Goal: Transaction & Acquisition: Purchase product/service

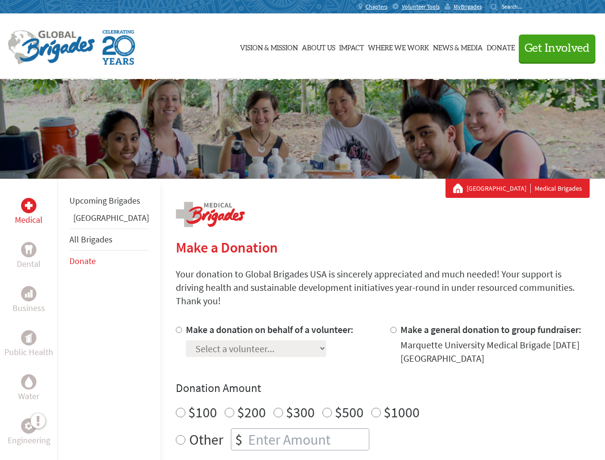
click at [529, 7] on div "Search for:" at bounding box center [510, 7] width 38 height 8
click at [553, 48] on span "Get Involved" at bounding box center [557, 48] width 65 height 11
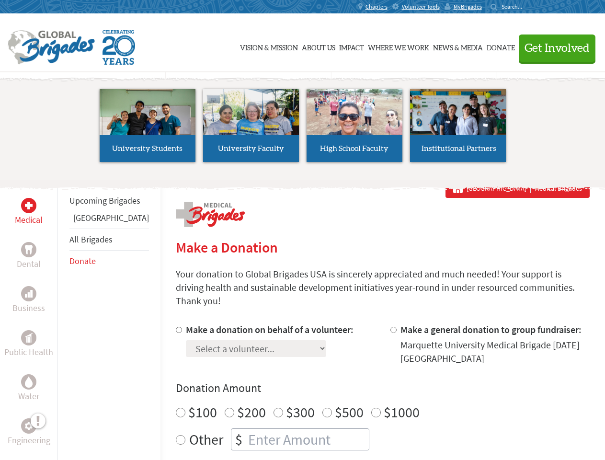
click at [303, 129] on li "High School Faculty" at bounding box center [354, 125] width 103 height 88
click at [63, 319] on div "Upcoming Brigades Panama All Brigades Donate" at bounding box center [108, 409] width 103 height 460
click at [366, 385] on div "Donation Amount $100 $200 $300 $500 $1000 Other $" at bounding box center [383, 415] width 414 height 70
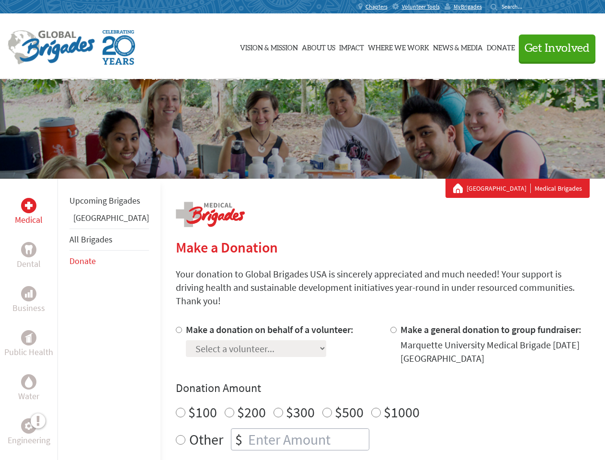
click at [176, 327] on input "Make a donation on behalf of a volunteer:" at bounding box center [179, 330] width 6 height 6
radio input "true"
click at [391, 327] on input "Make a general donation to group fundraiser:" at bounding box center [394, 330] width 6 height 6
radio input "true"
